Goal: Transaction & Acquisition: Purchase product/service

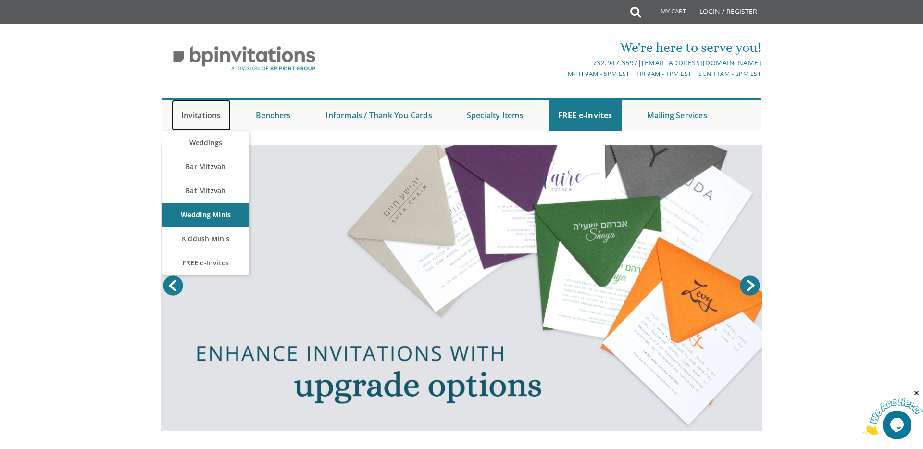
click at [193, 114] on link "Invitations" at bounding box center [201, 115] width 59 height 31
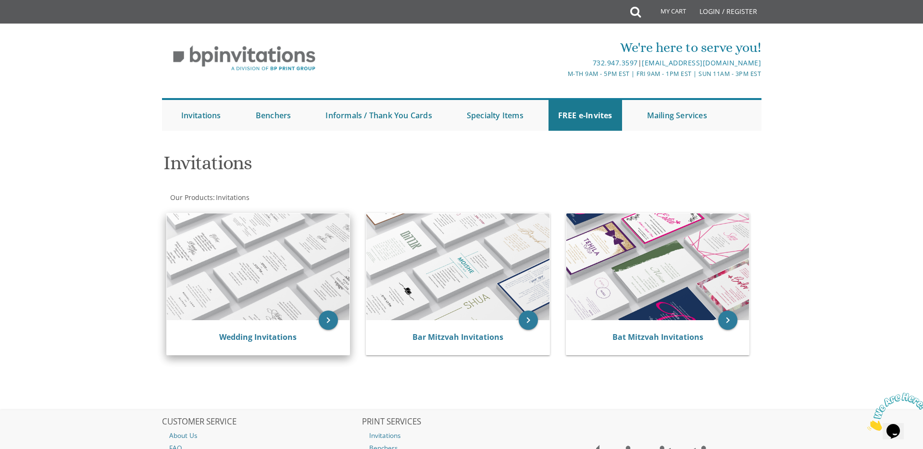
click at [229, 316] on img at bounding box center [258, 266] width 183 height 107
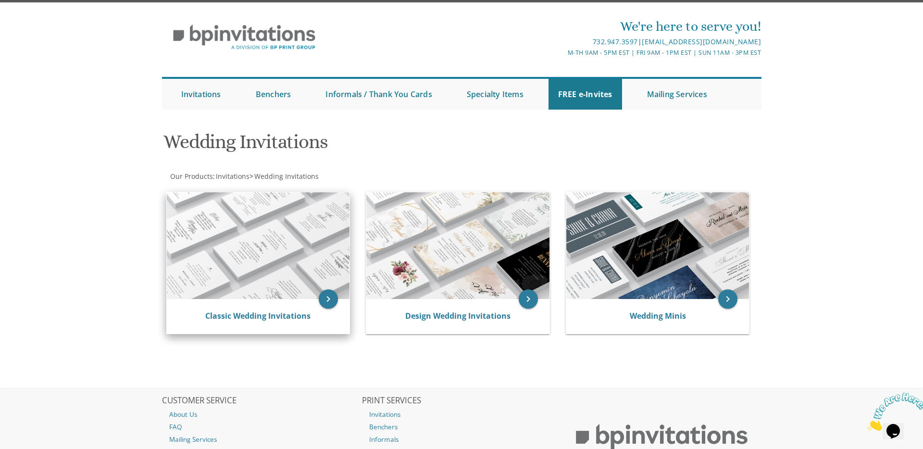
scroll to position [45, 0]
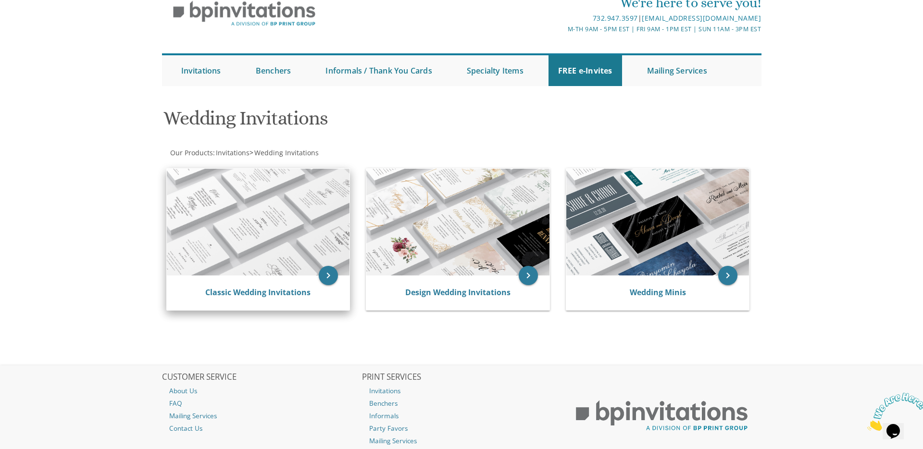
click at [233, 280] on div "Classic Wedding Invitations" at bounding box center [258, 293] width 183 height 35
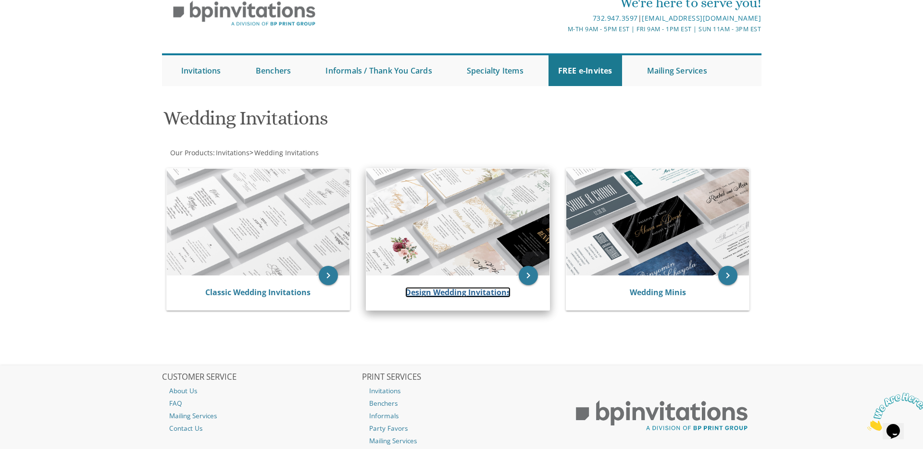
click at [476, 295] on link "Design Wedding Invitations" at bounding box center [457, 292] width 105 height 11
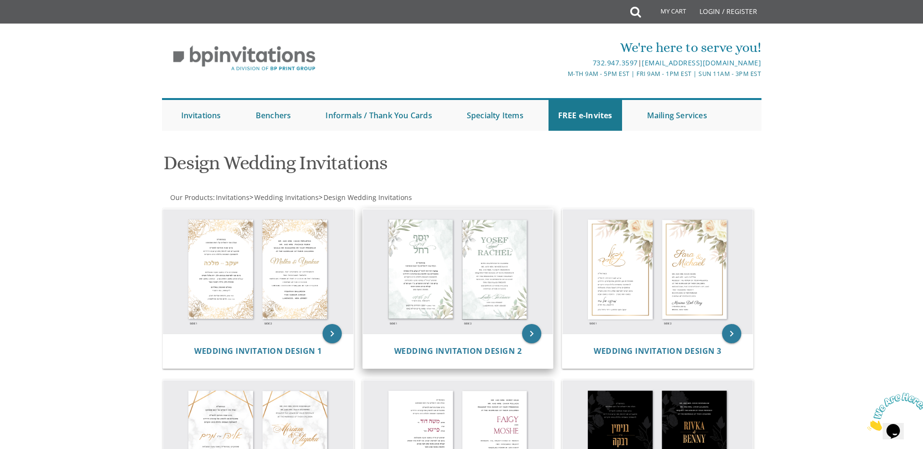
click at [528, 288] on img at bounding box center [458, 271] width 190 height 125
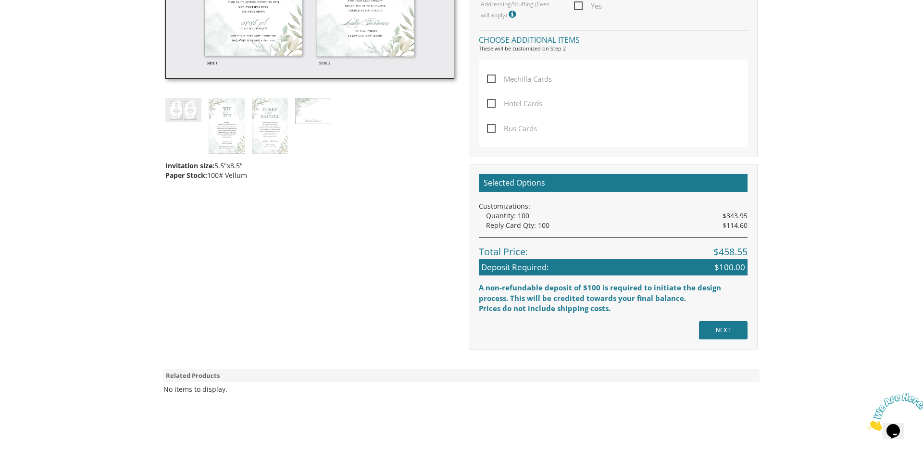
scroll to position [404, 0]
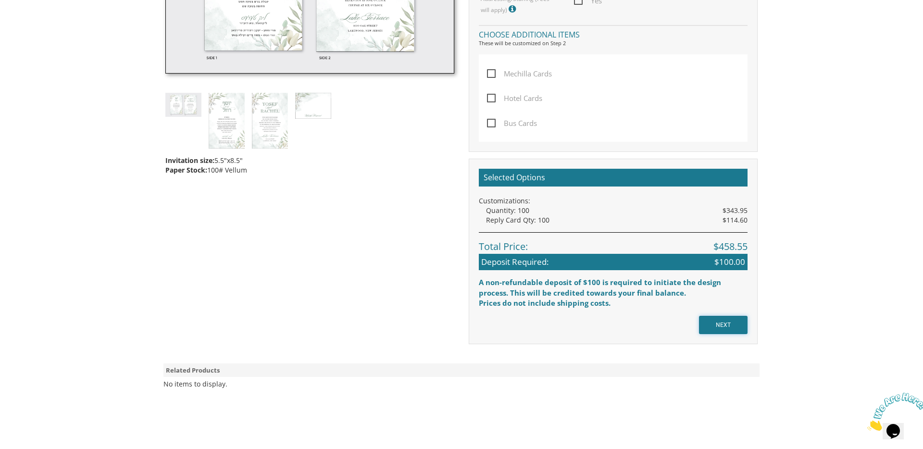
click at [715, 326] on input "NEXT" at bounding box center [723, 325] width 49 height 18
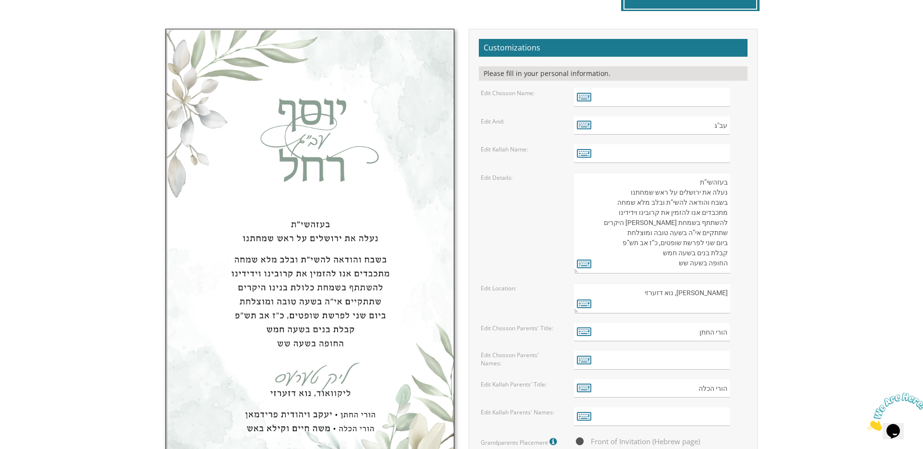
scroll to position [312, 0]
